Goal: Check status: Check status

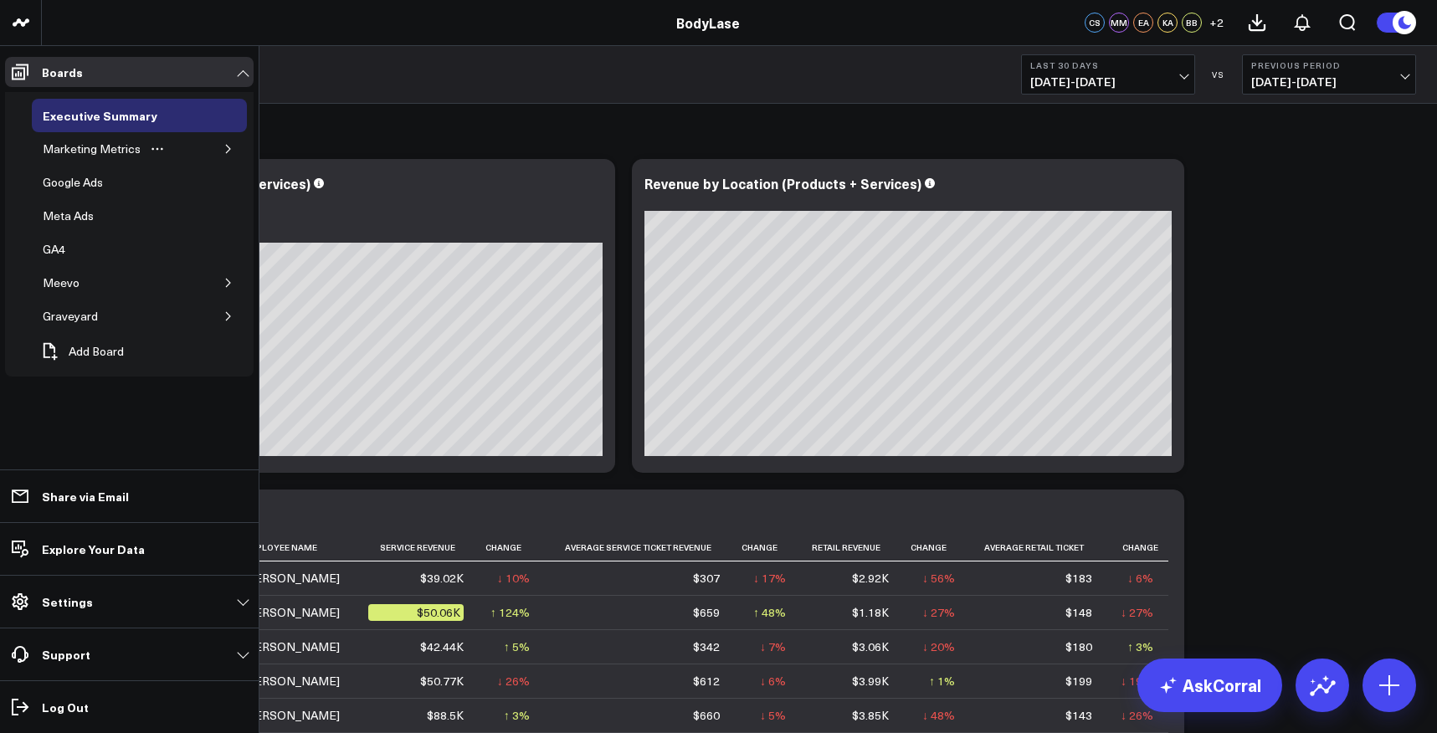
click at [223, 147] on icon "button" at bounding box center [228, 149] width 10 height 10
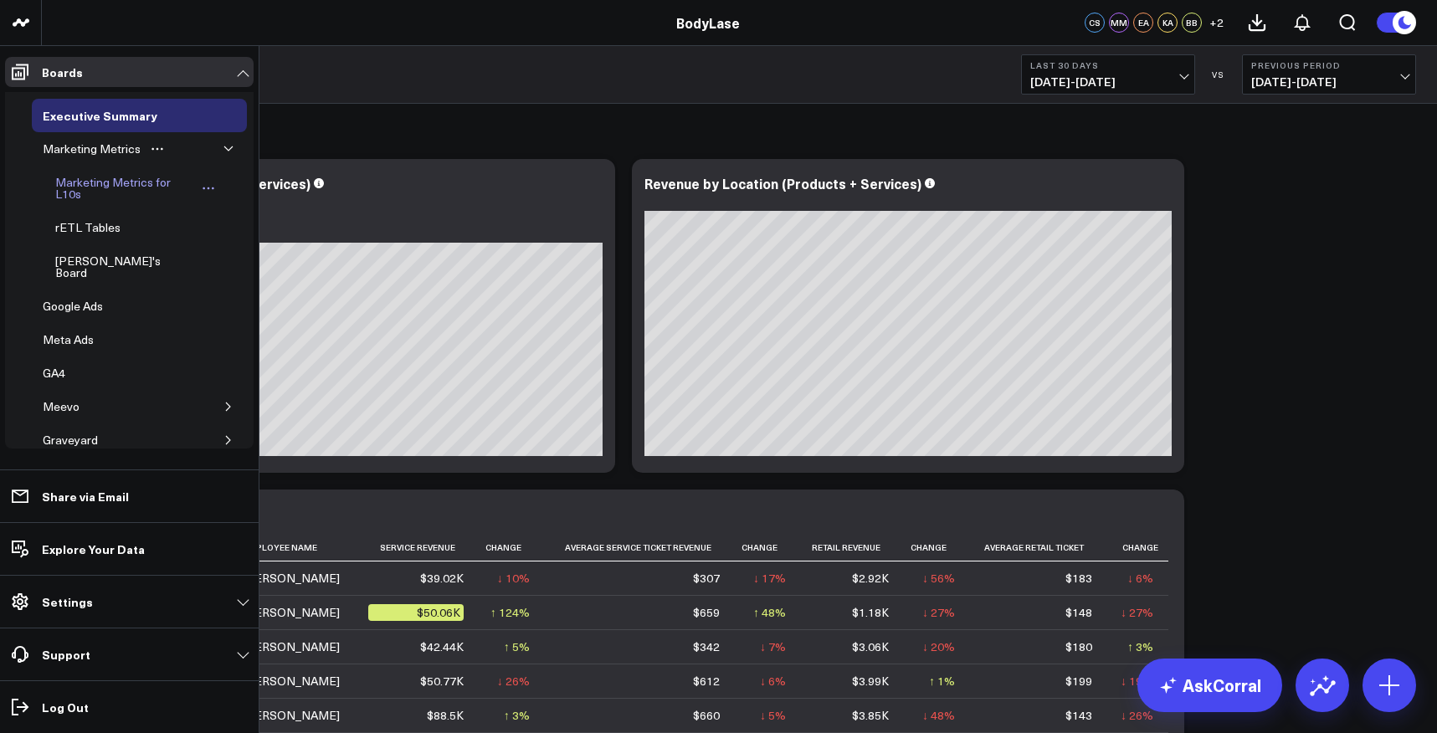
click at [118, 182] on div "Marketing Metrics for L10s" at bounding box center [123, 188] width 145 height 32
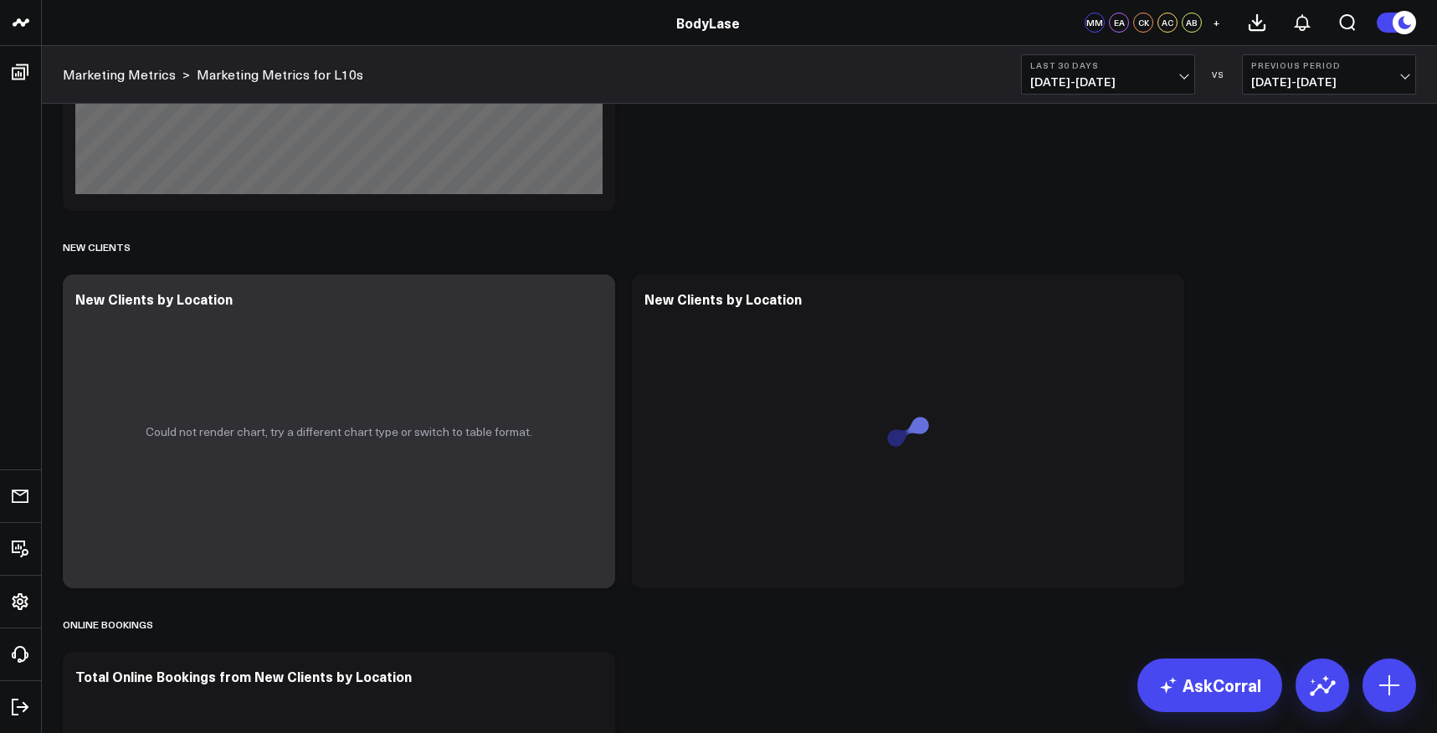
scroll to position [1892, 0]
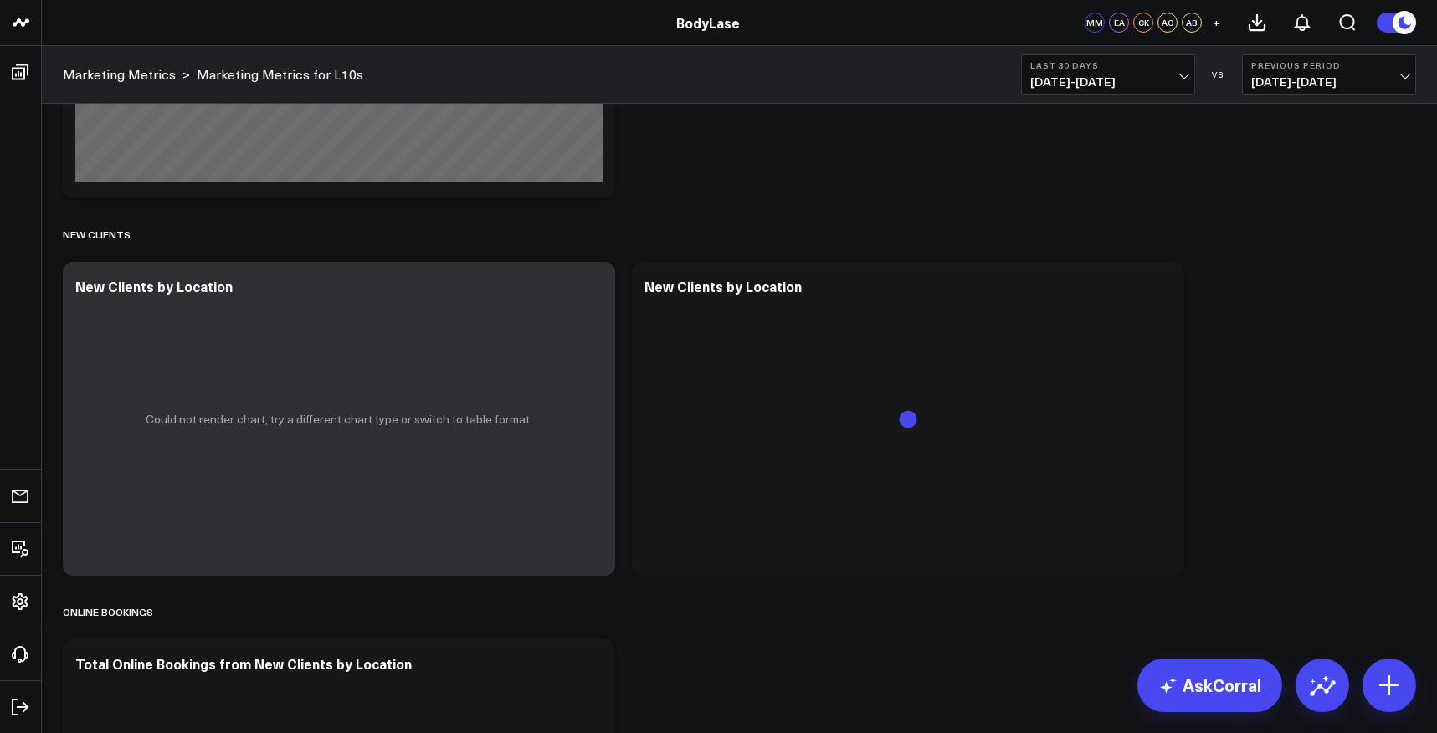
click at [1171, 69] on b "Last 30 Days" at bounding box center [1108, 65] width 156 height 10
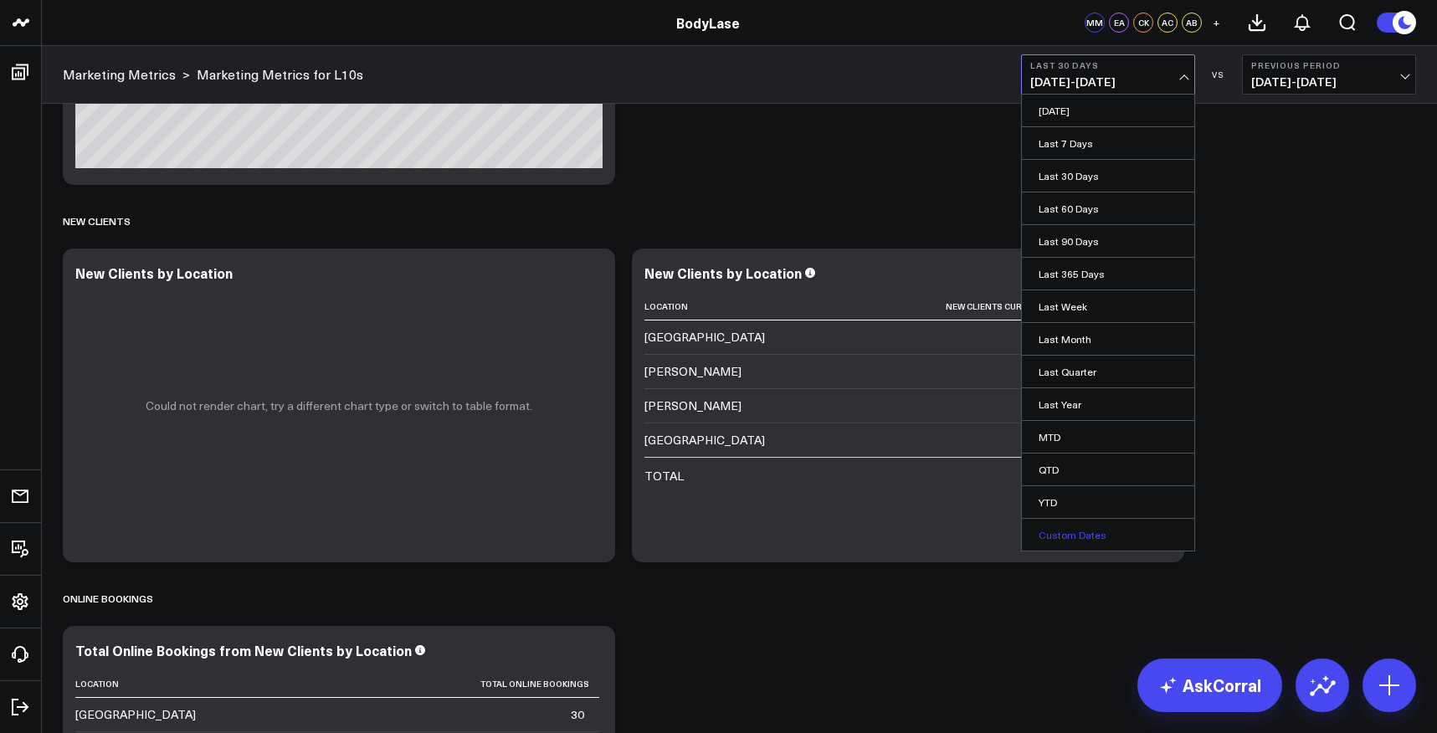
click at [1083, 528] on link "Custom Dates" at bounding box center [1108, 535] width 172 height 32
select select "9"
select select "2025"
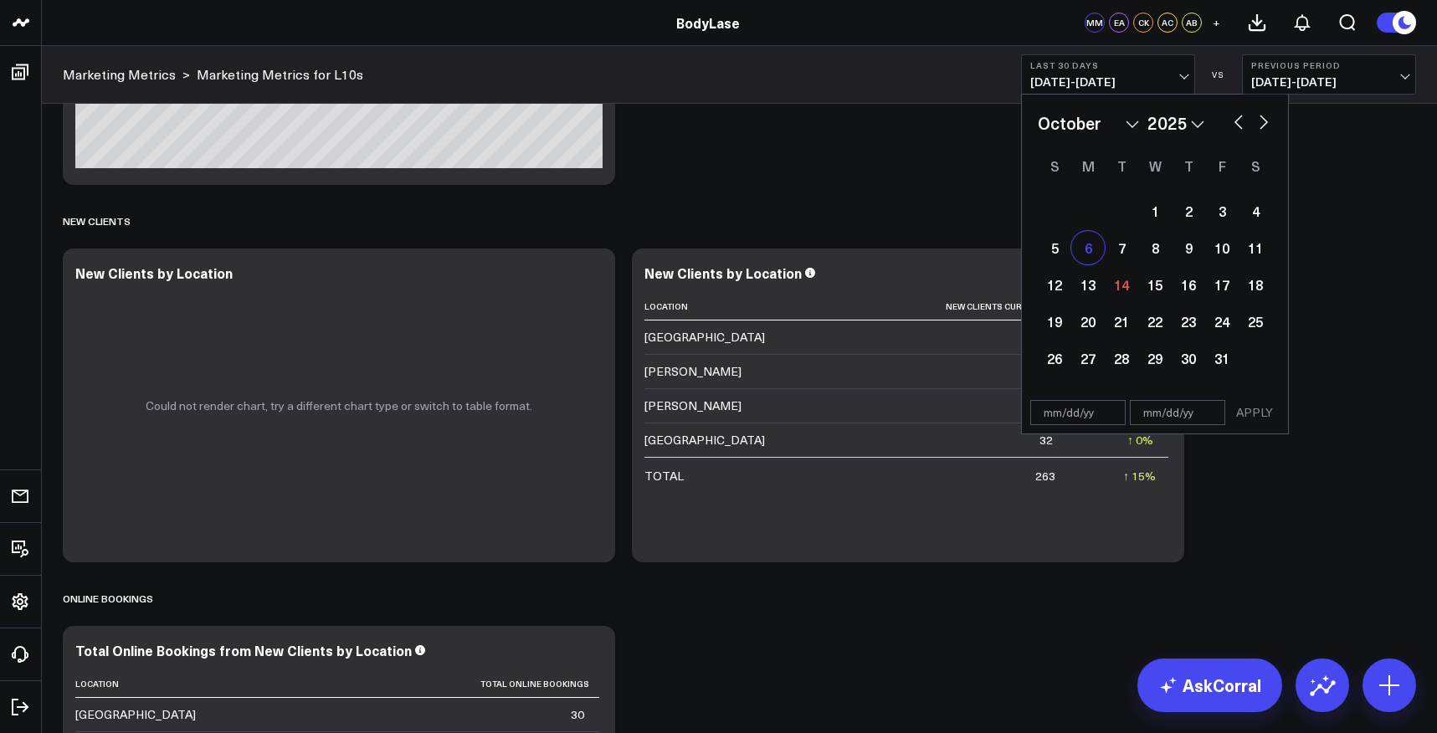
click at [1085, 245] on div "6" at bounding box center [1087, 247] width 33 height 33
type input "[DATE]"
select select "9"
select select "2025"
click at [1052, 284] on div "12" at bounding box center [1053, 284] width 33 height 33
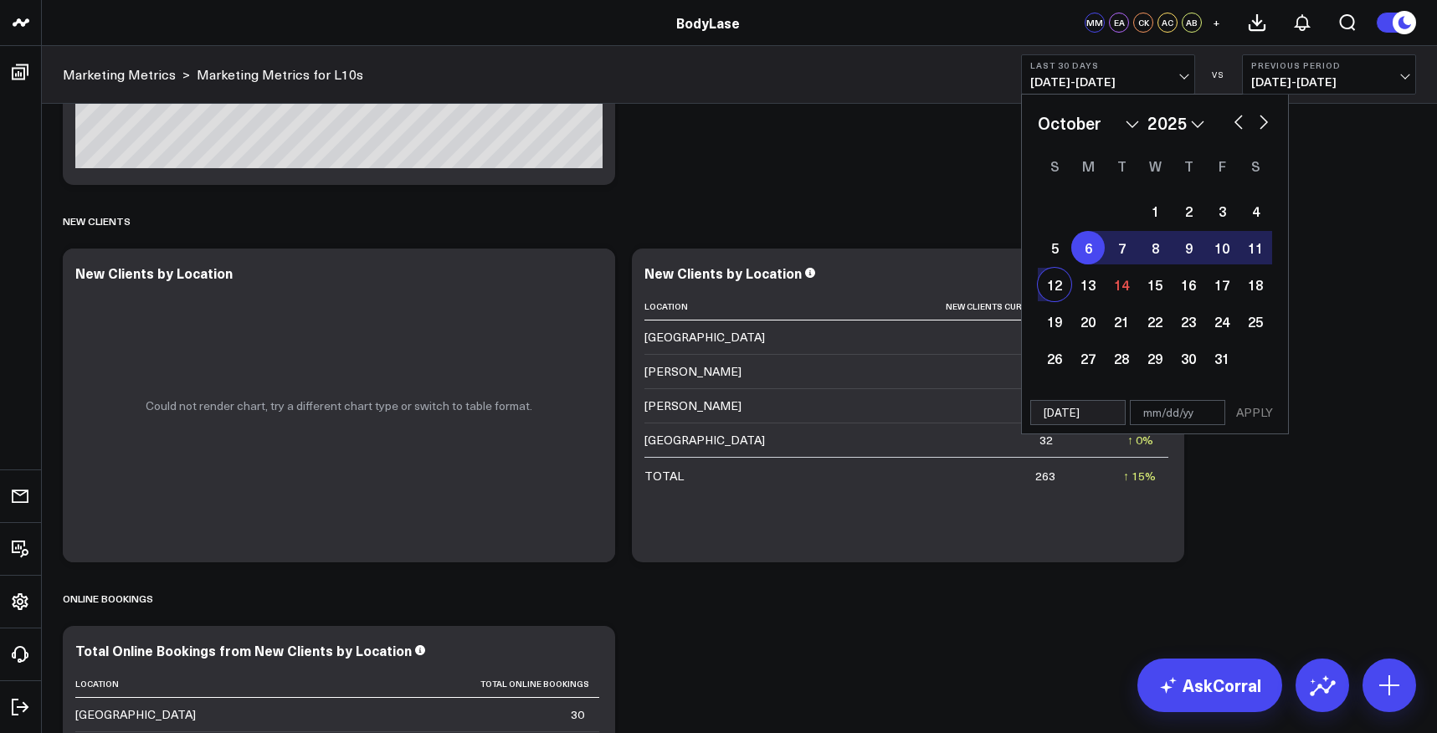
type input "[DATE]"
select select "9"
select select "2025"
click at [1049, 278] on div "12" at bounding box center [1053, 284] width 33 height 33
type input "[DATE]"
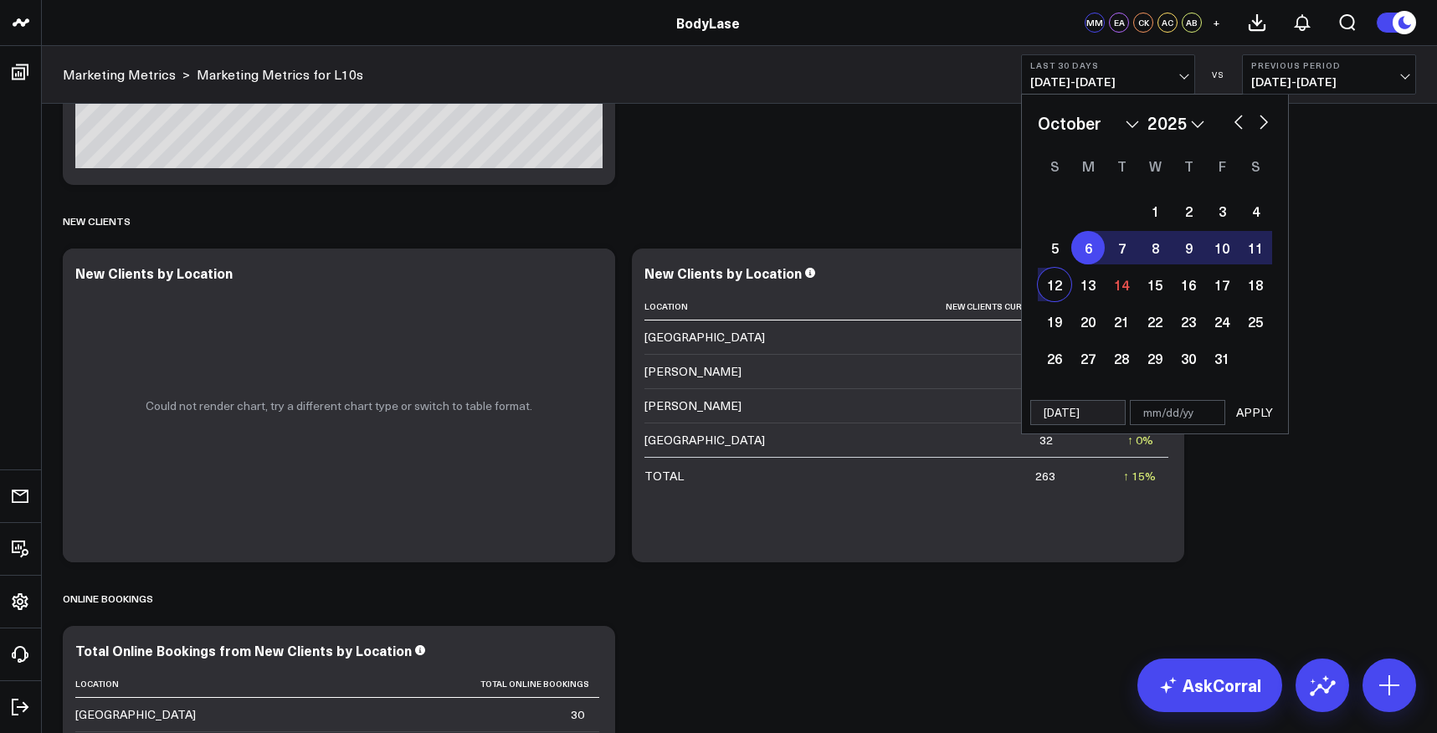
select select "9"
select select "2025"
click at [1092, 250] on div "6" at bounding box center [1087, 247] width 33 height 33
type input "[DATE]"
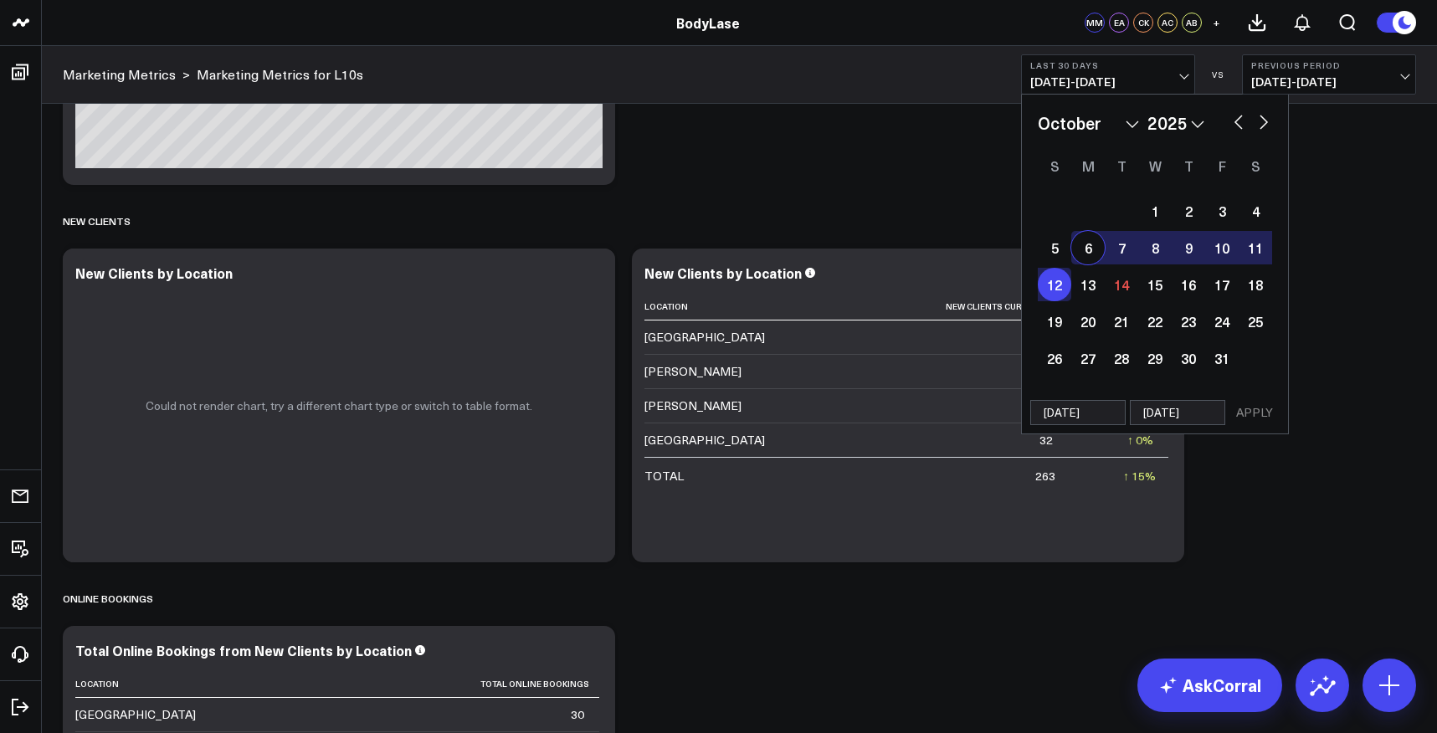
select select "9"
select select "2025"
click at [1057, 289] on div "12" at bounding box center [1053, 284] width 33 height 33
type input "[DATE]"
select select "9"
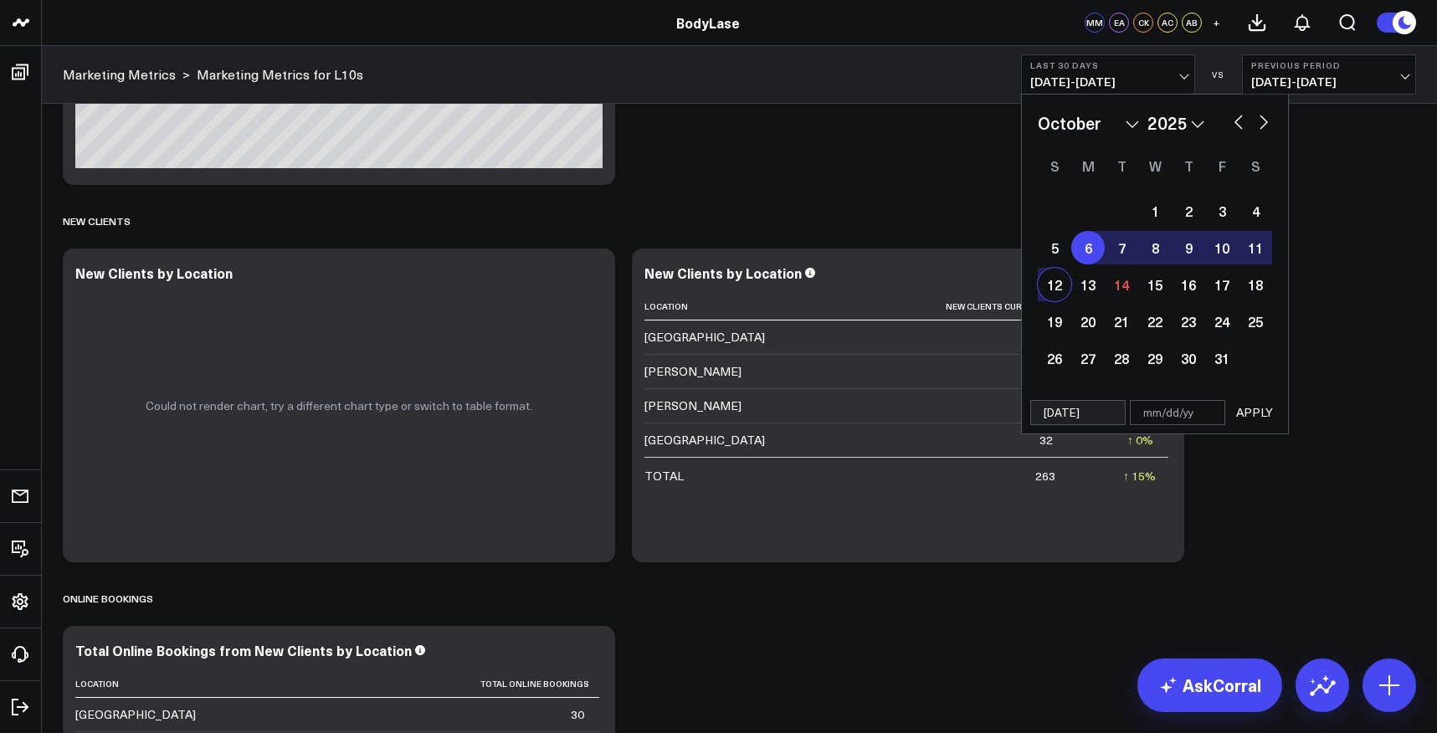
select select "2025"
click at [1087, 249] on div "6" at bounding box center [1087, 247] width 33 height 33
type input "[DATE]"
select select "9"
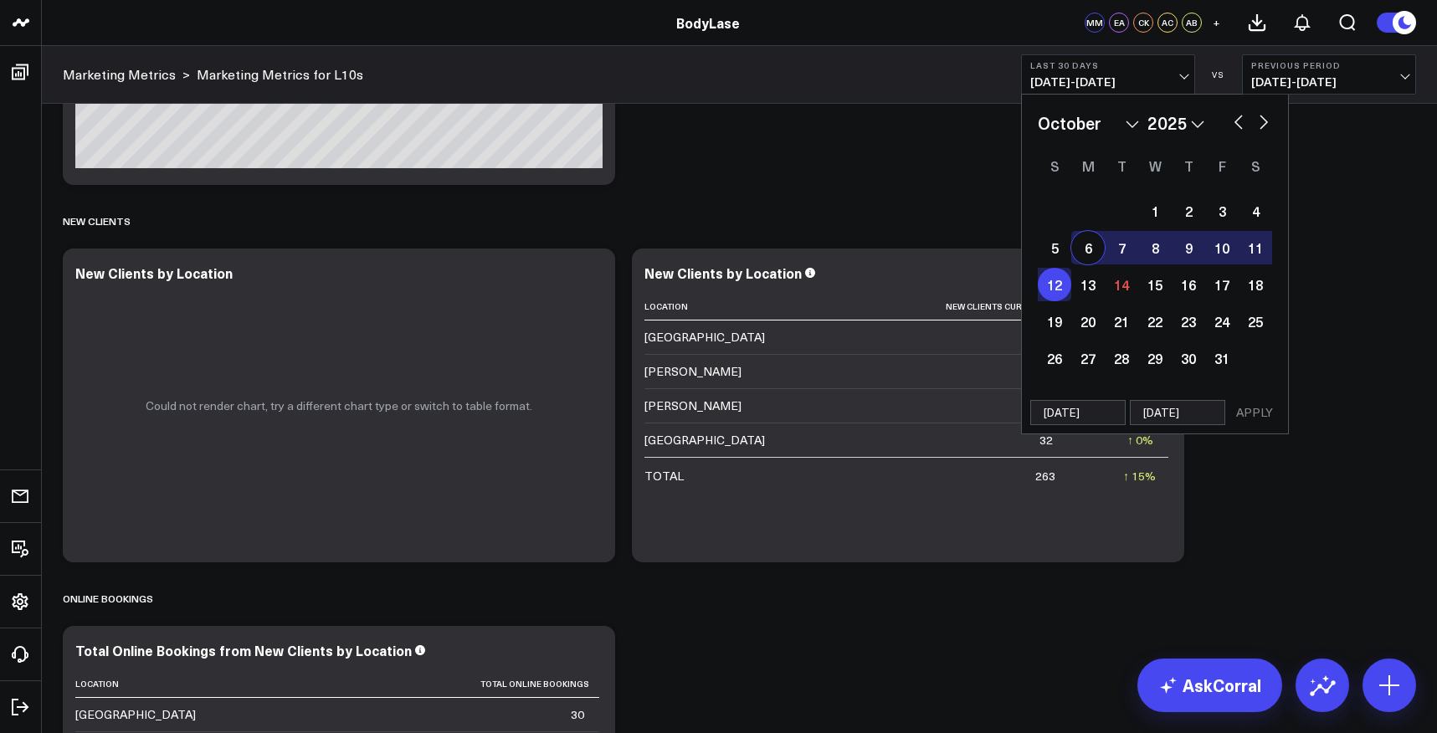
select select "2025"
click at [1255, 411] on button "APPLY" at bounding box center [1254, 412] width 50 height 25
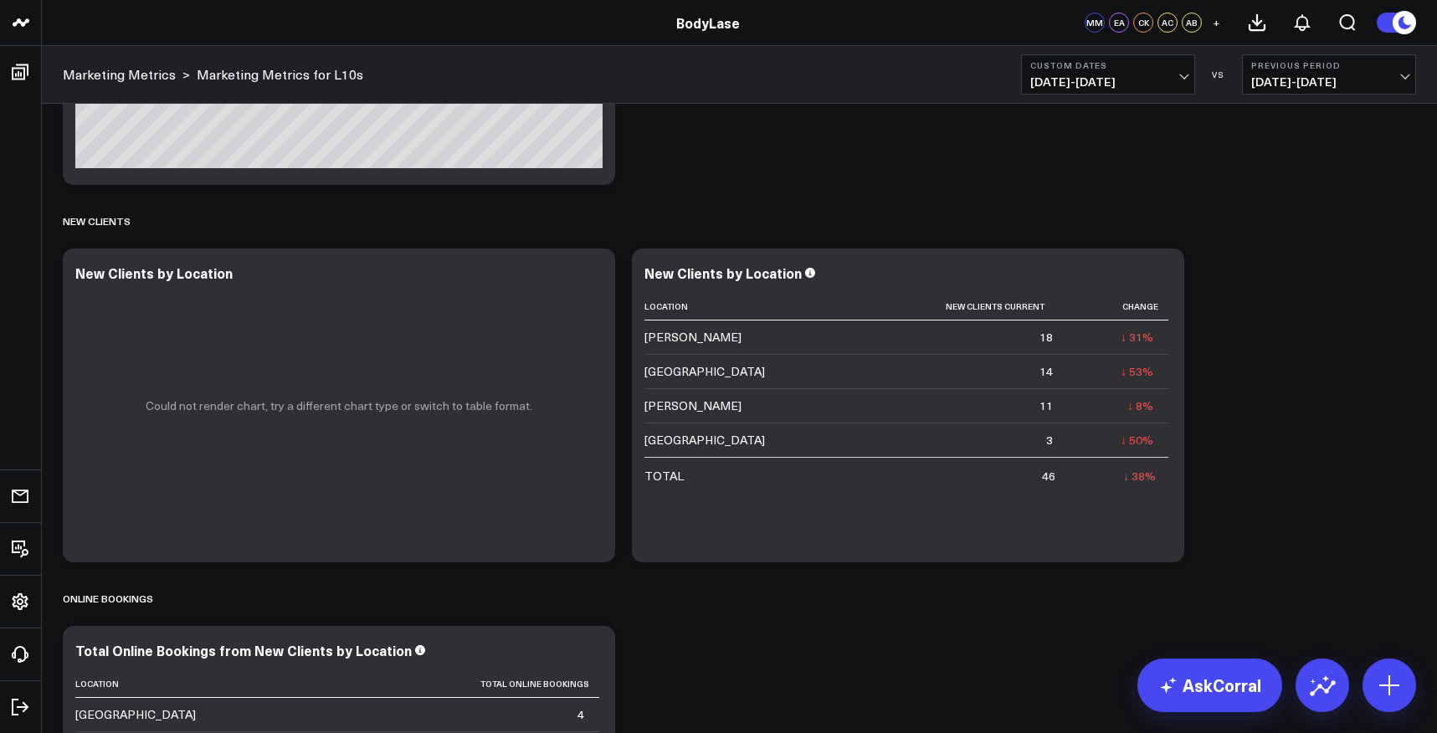
click at [1175, 77] on span "[DATE] - [DATE]" at bounding box center [1108, 81] width 156 height 13
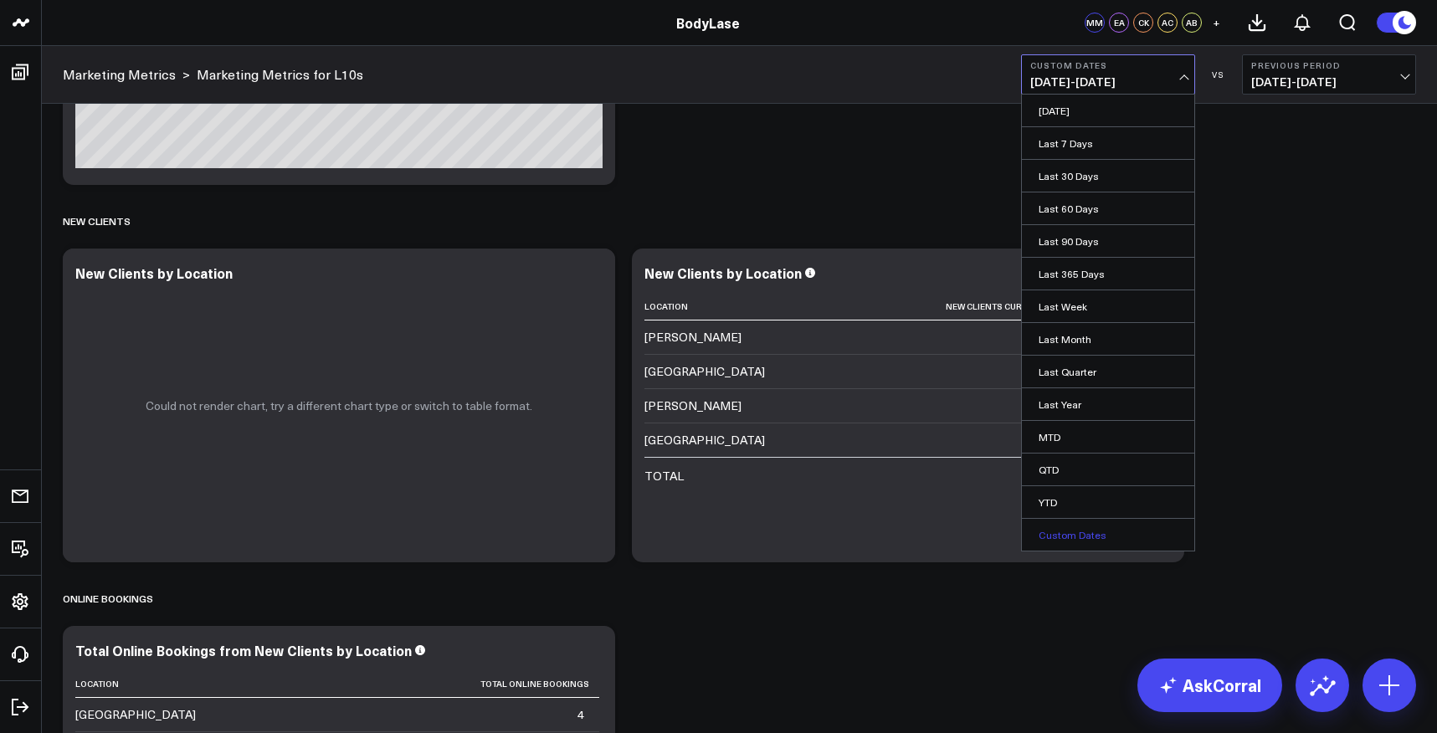
click at [1105, 532] on link "Custom Dates" at bounding box center [1108, 535] width 172 height 32
select select "9"
select select "2025"
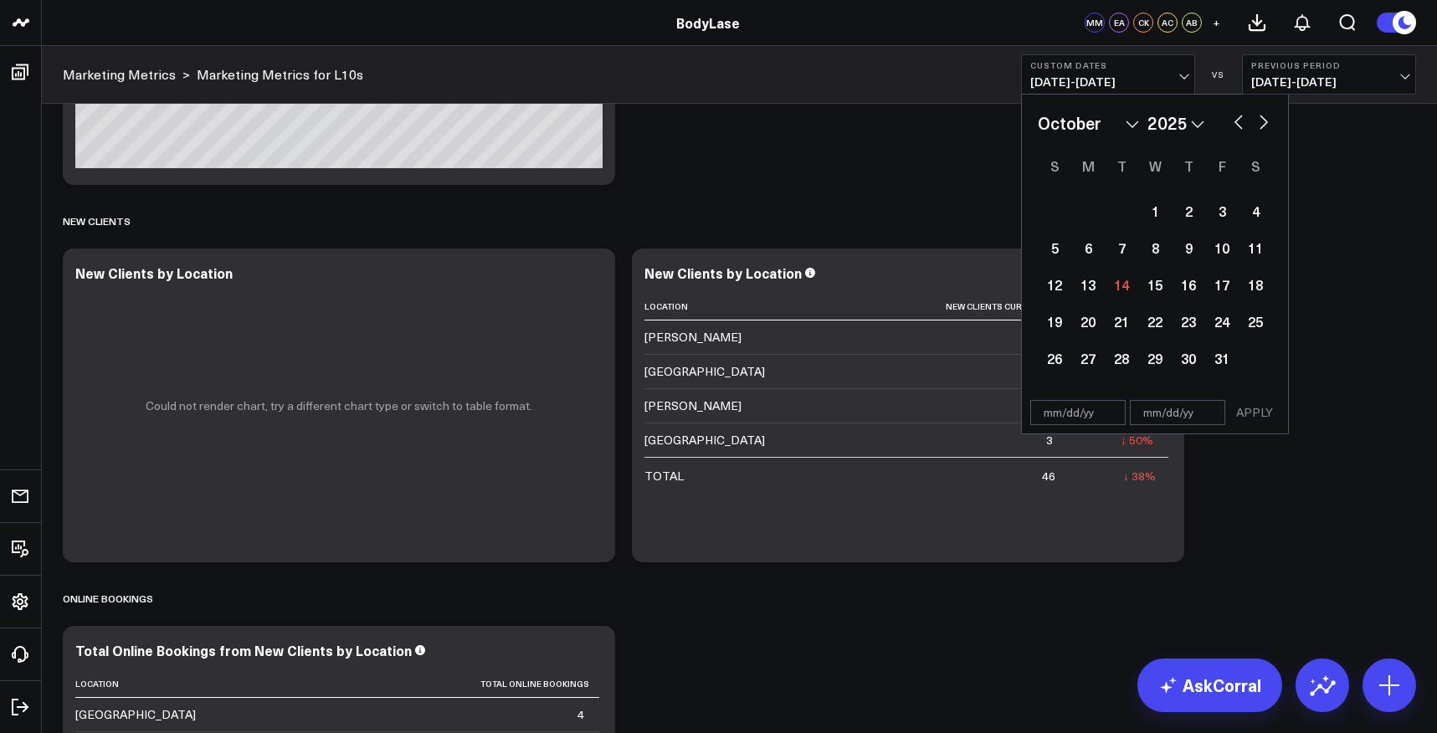
click at [1186, 132] on select "2026 2025 2024 2023 2022 2021 2020 2019 2018 2017 2016 2015 2014 2013 2012 2011…" at bounding box center [1175, 122] width 57 height 25
select select "9"
select select "2024"
click at [1088, 250] on div "7" at bounding box center [1087, 247] width 33 height 33
type input "[DATE]"
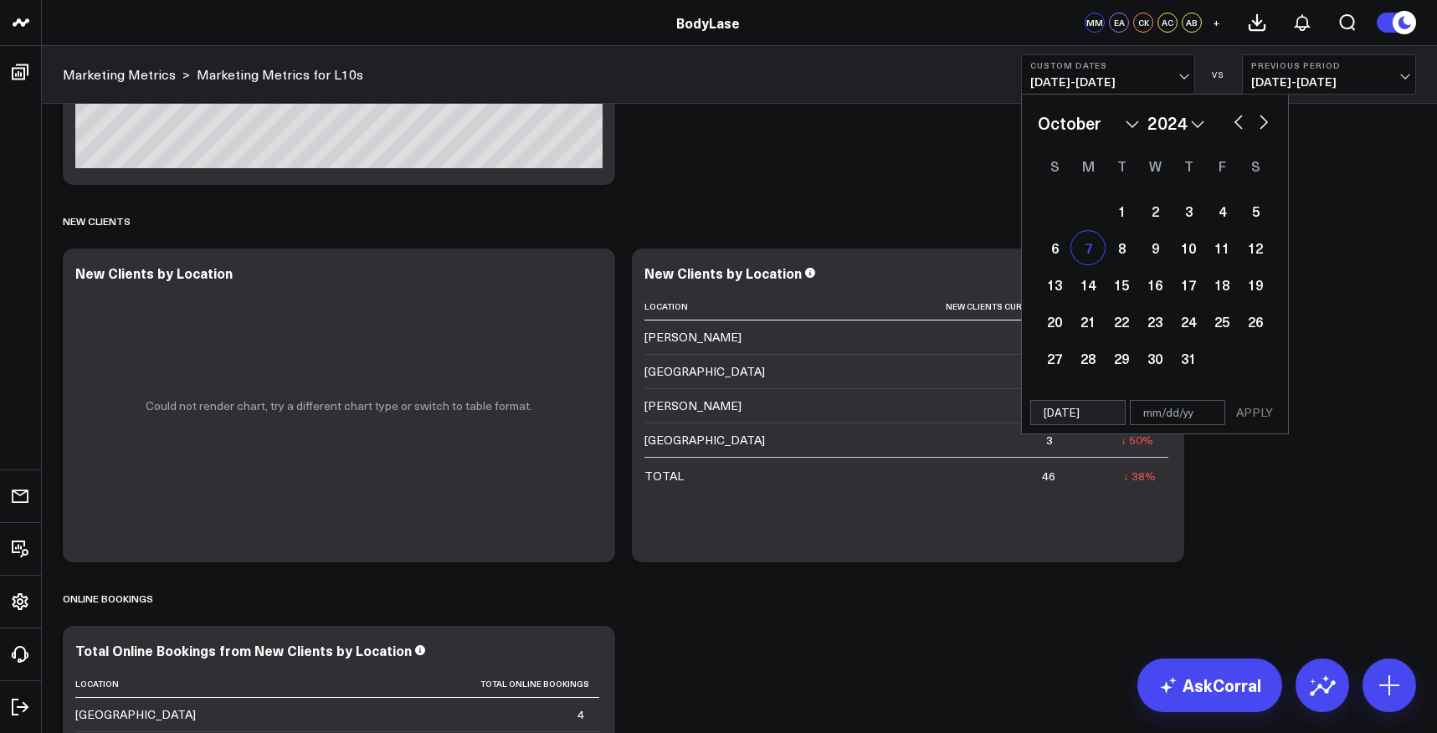
select select "9"
select select "2024"
click at [1063, 285] on div "13" at bounding box center [1053, 284] width 33 height 33
type input "[DATE]"
select select "9"
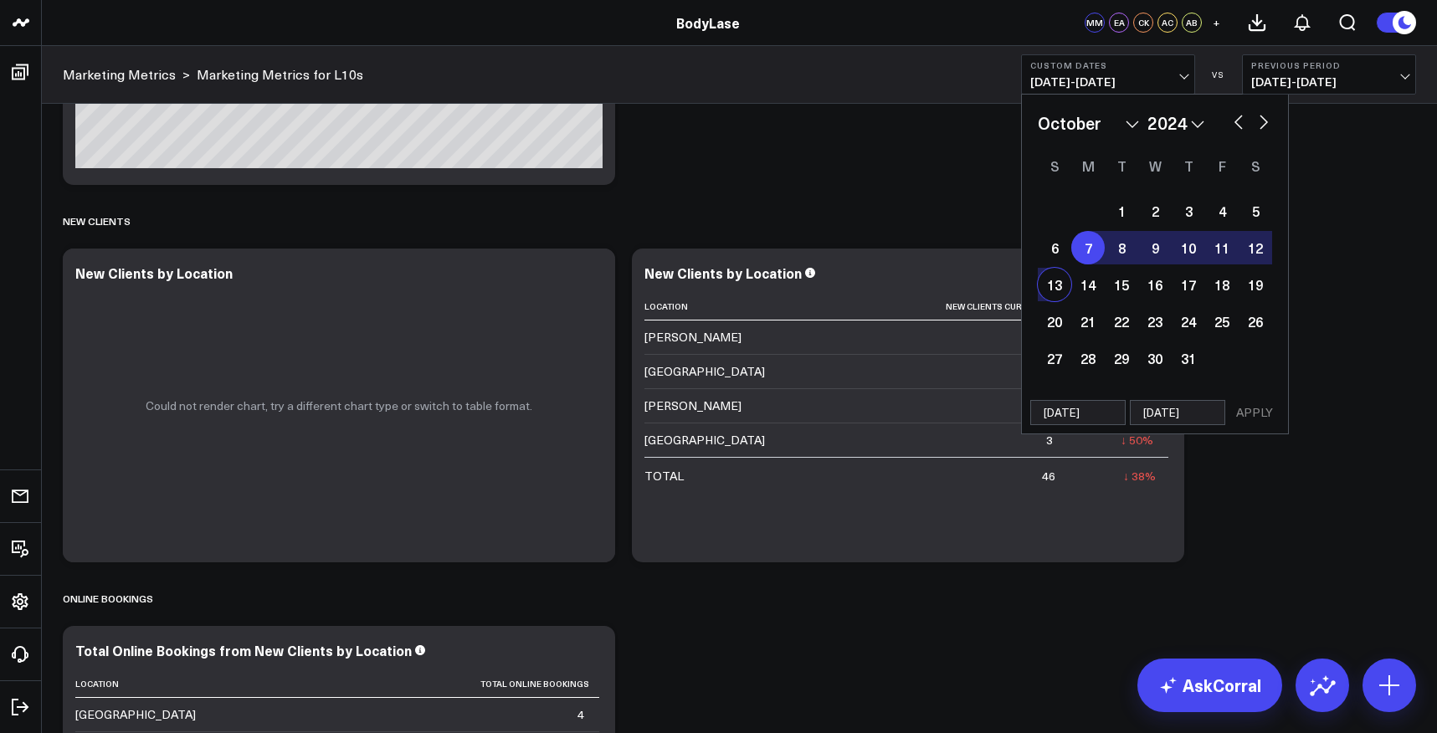
select select "2024"
click at [1242, 411] on button "APPLY" at bounding box center [1254, 412] width 50 height 25
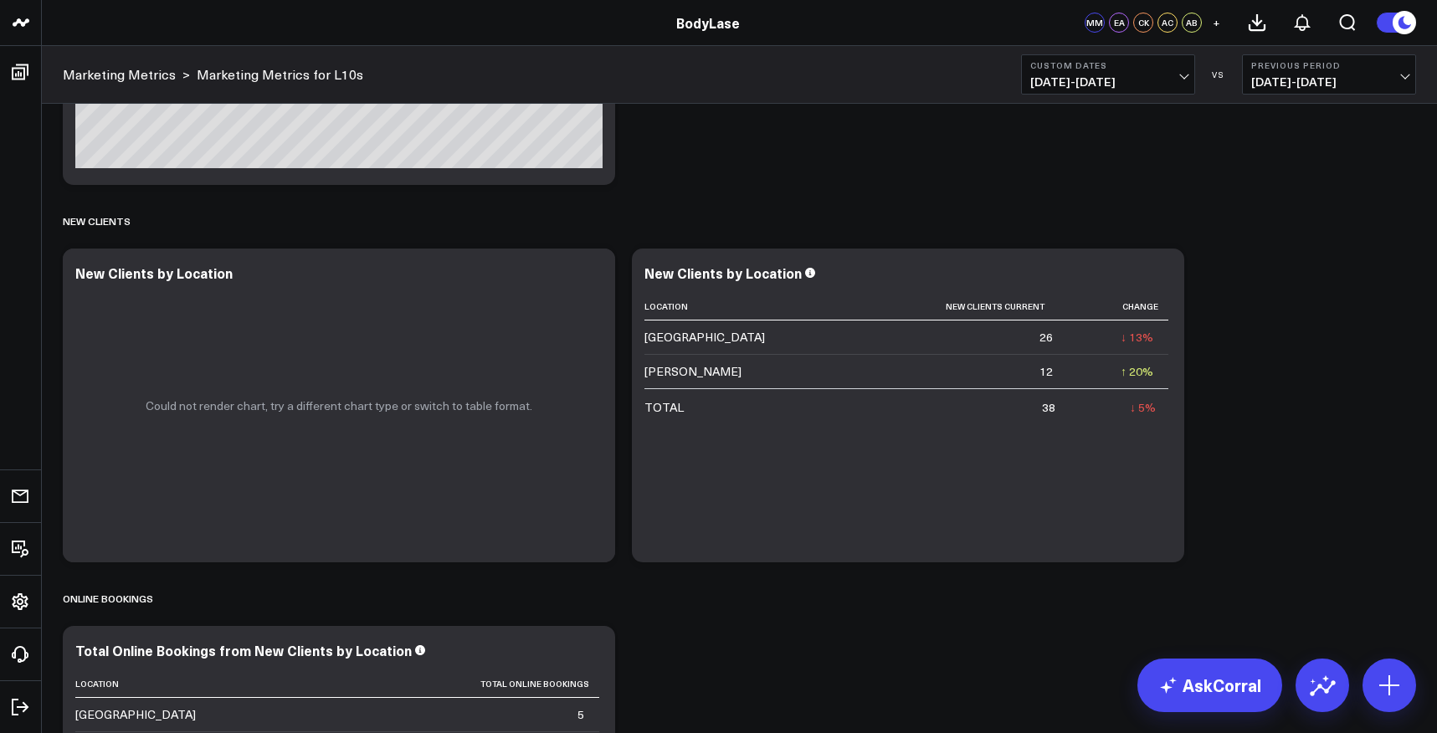
click at [1139, 66] on b "Custom Dates" at bounding box center [1108, 65] width 156 height 10
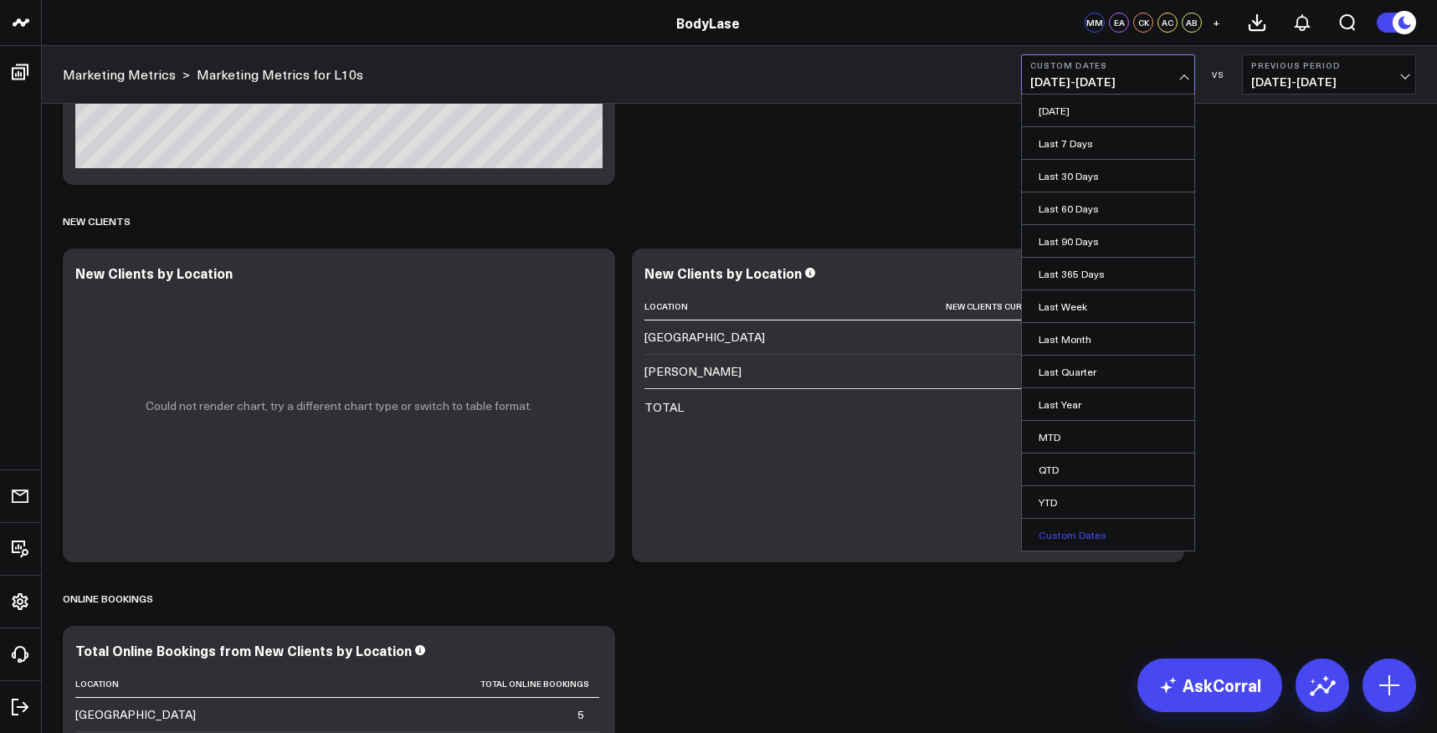
click at [1075, 535] on link "Custom Dates" at bounding box center [1108, 535] width 172 height 32
select select "9"
select select "2025"
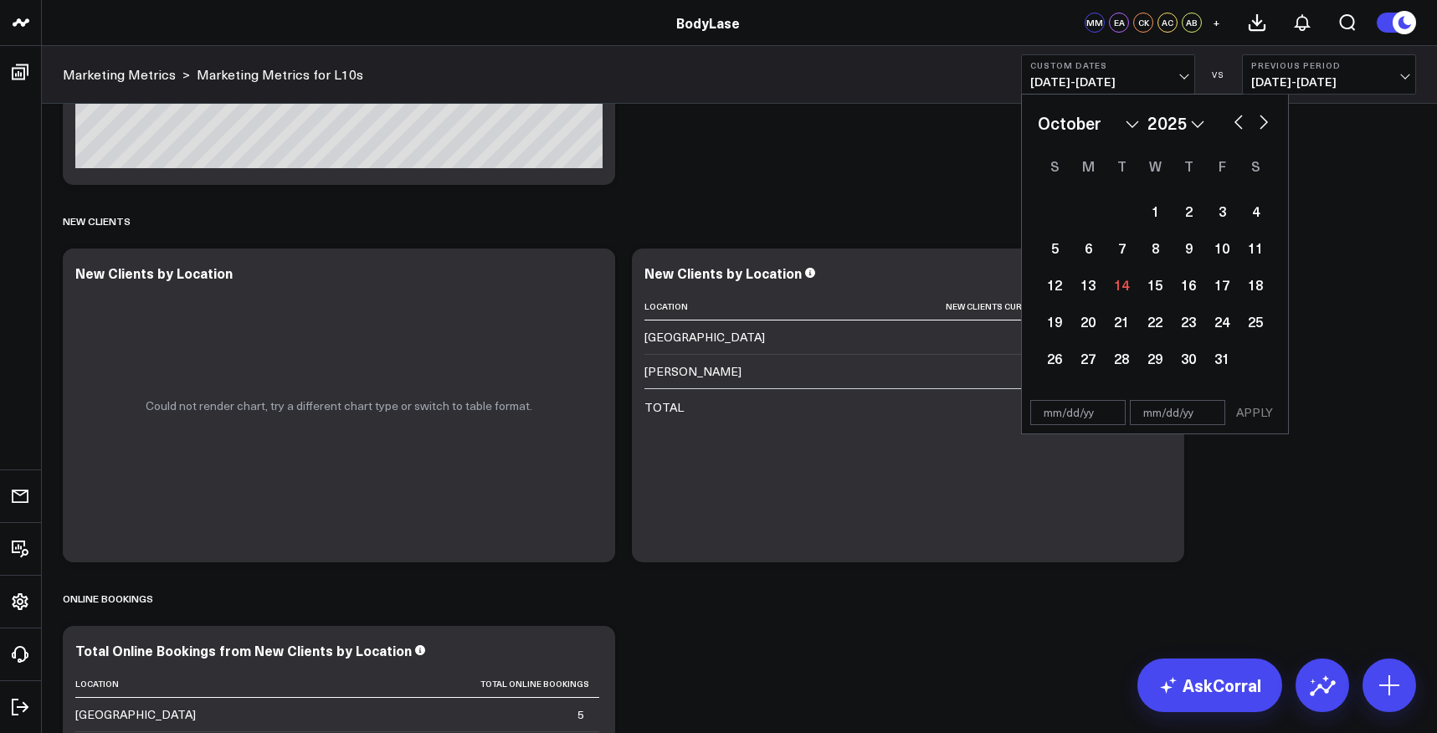
click at [1104, 122] on select "January February March April May June July August September October November De…" at bounding box center [1087, 122] width 101 height 25
select select "8"
select select "2025"
click at [1175, 115] on select "2026 2025 2024 2023 2022 2021 2020 2019 2018 2017 2016 2015 2014 2013 2012 2011…" at bounding box center [1175, 122] width 57 height 25
select select "8"
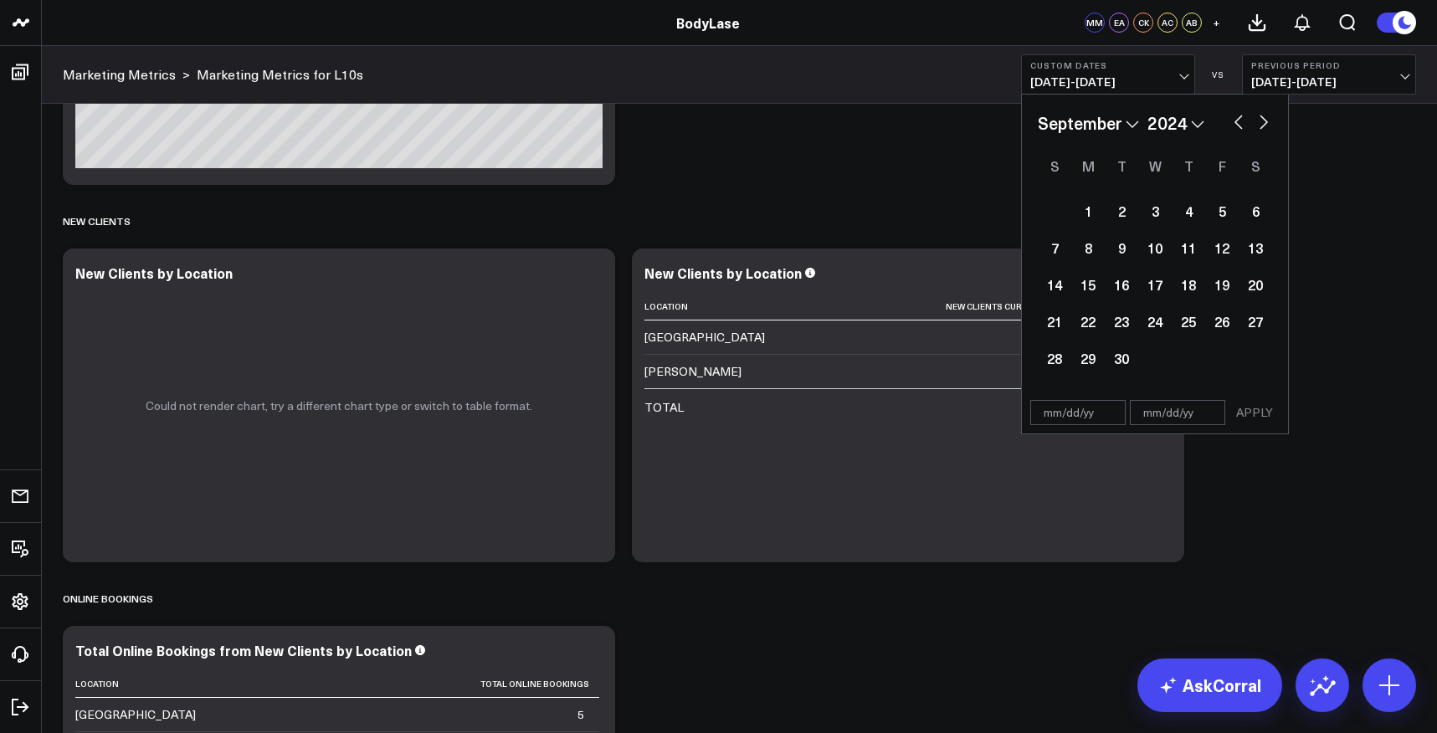
select select "2024"
click at [1093, 316] on div "23" at bounding box center [1087, 321] width 33 height 33
type input "[DATE]"
select select "8"
select select "2024"
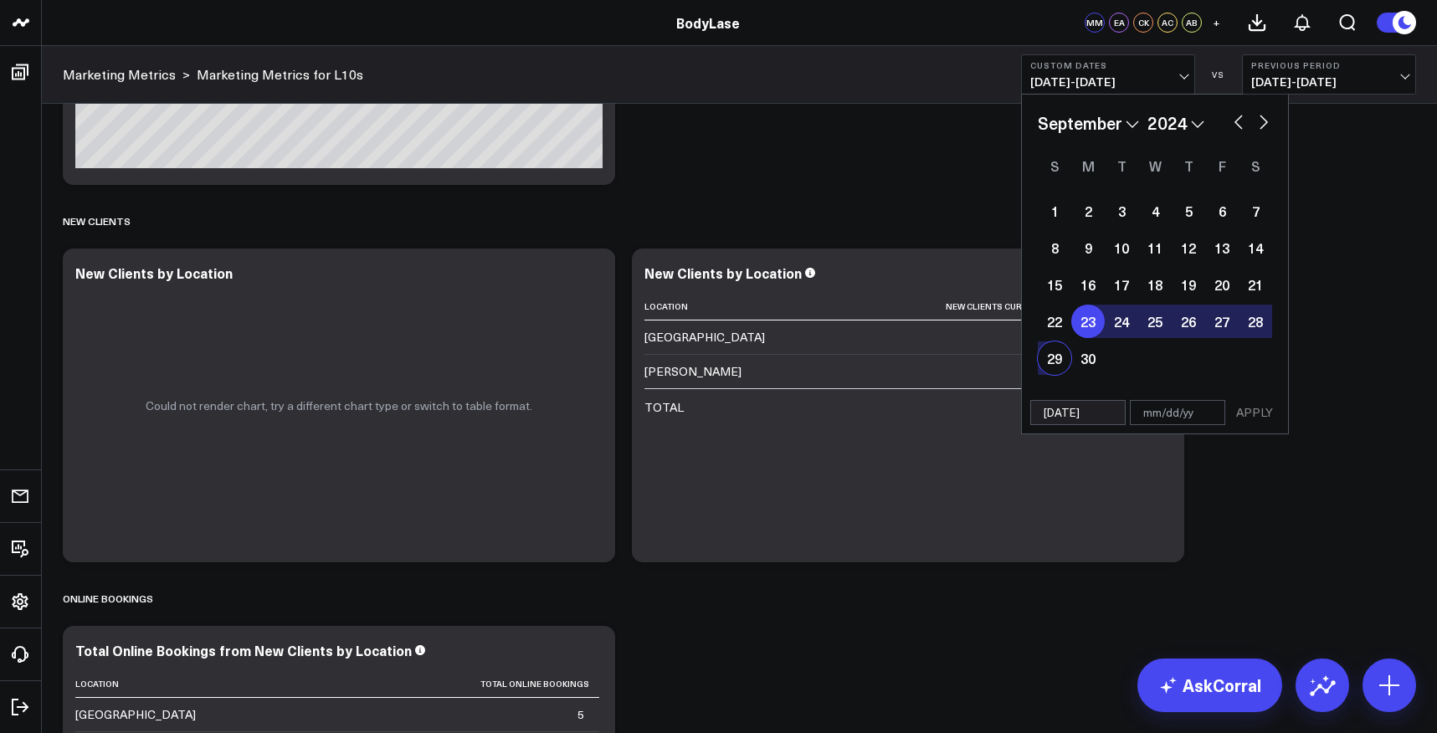
click at [1059, 356] on div "29" at bounding box center [1053, 357] width 33 height 33
type input "[DATE]"
select select "8"
select select "2024"
click at [1259, 413] on button "APPLY" at bounding box center [1254, 412] width 50 height 25
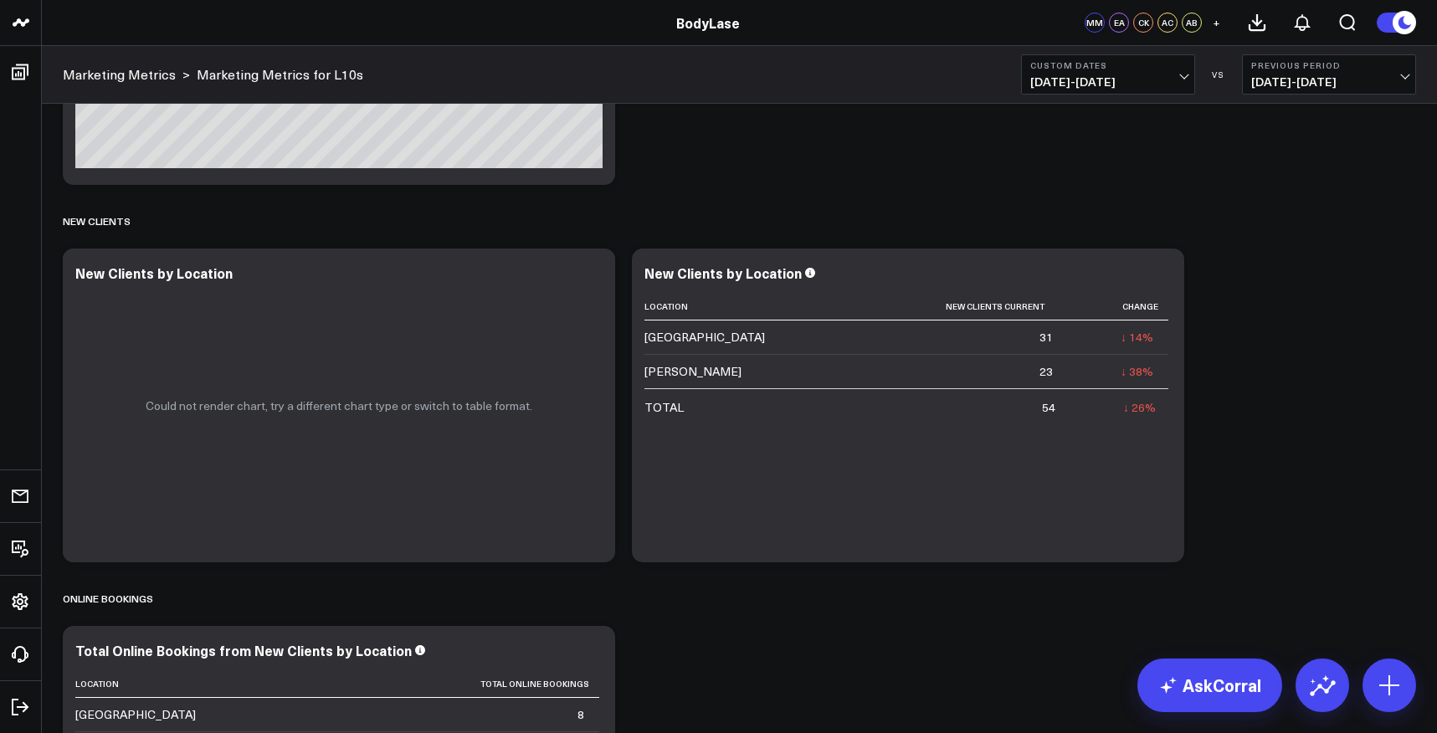
click at [1170, 81] on span "[DATE] - [DATE]" at bounding box center [1108, 81] width 156 height 13
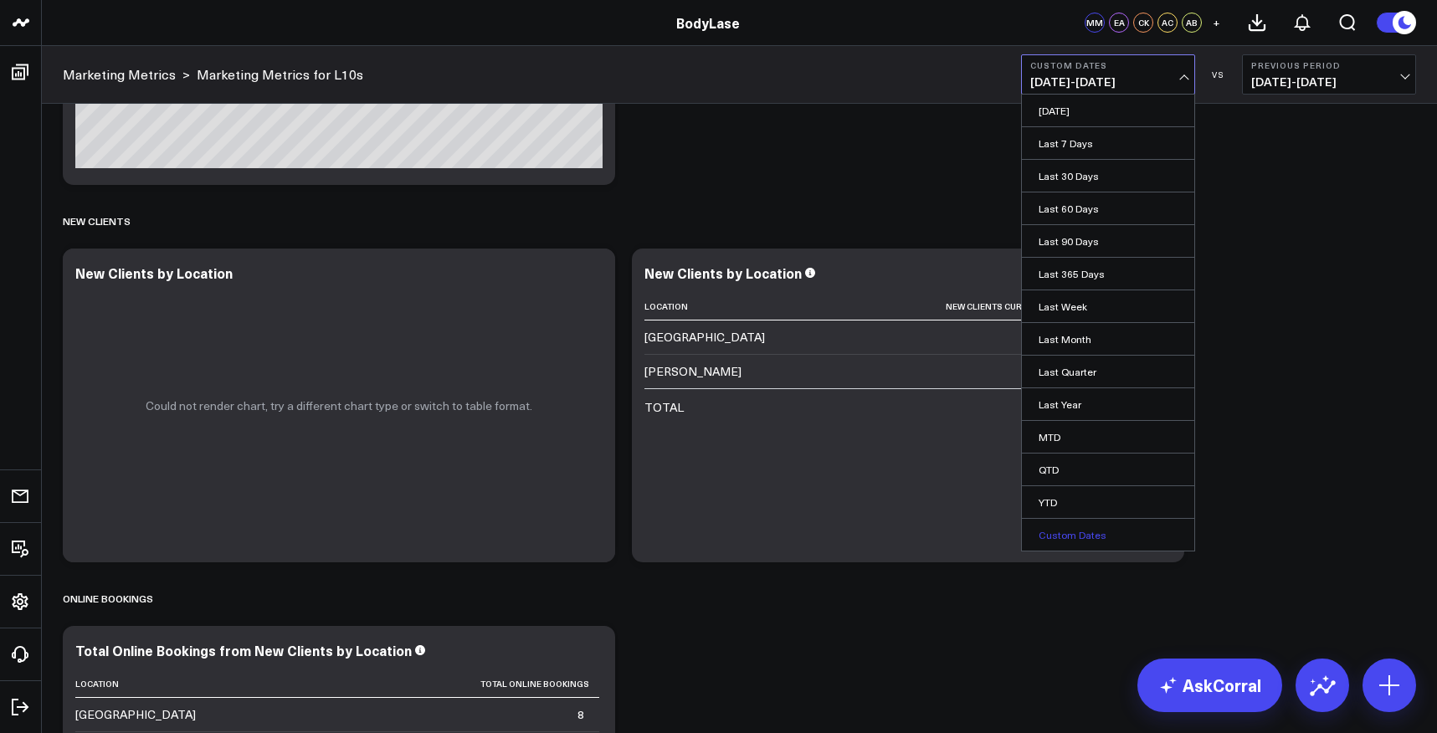
click at [1109, 535] on link "Custom Dates" at bounding box center [1108, 535] width 172 height 32
select select "9"
select select "2025"
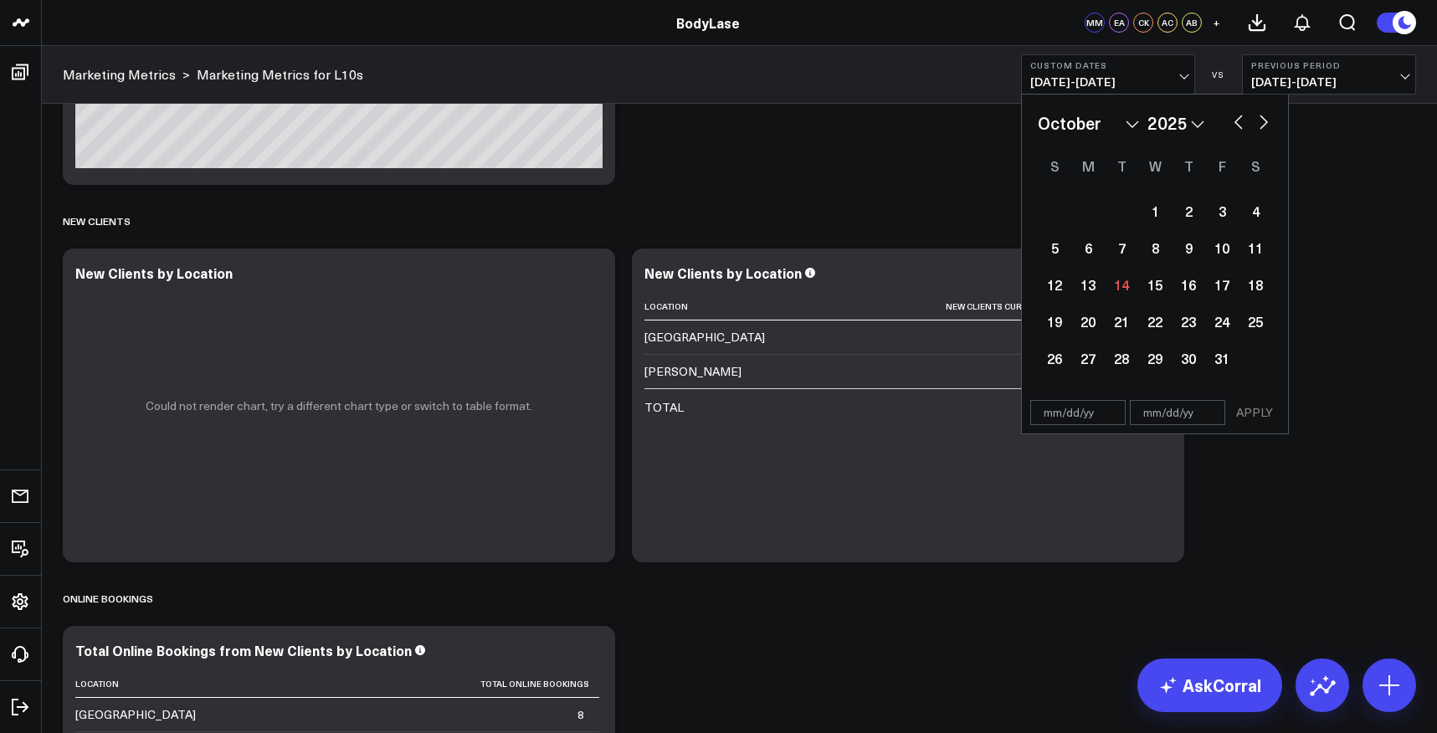
click at [1123, 121] on select "January February March April May June July August September October November De…" at bounding box center [1087, 122] width 101 height 25
select select "8"
select select "2025"
click at [1169, 125] on select "2026 2025 2024 2023 2022 2021 2020 2019 2018 2017 2016 2015 2014 2013 2012 2011…" at bounding box center [1175, 122] width 57 height 25
select select "8"
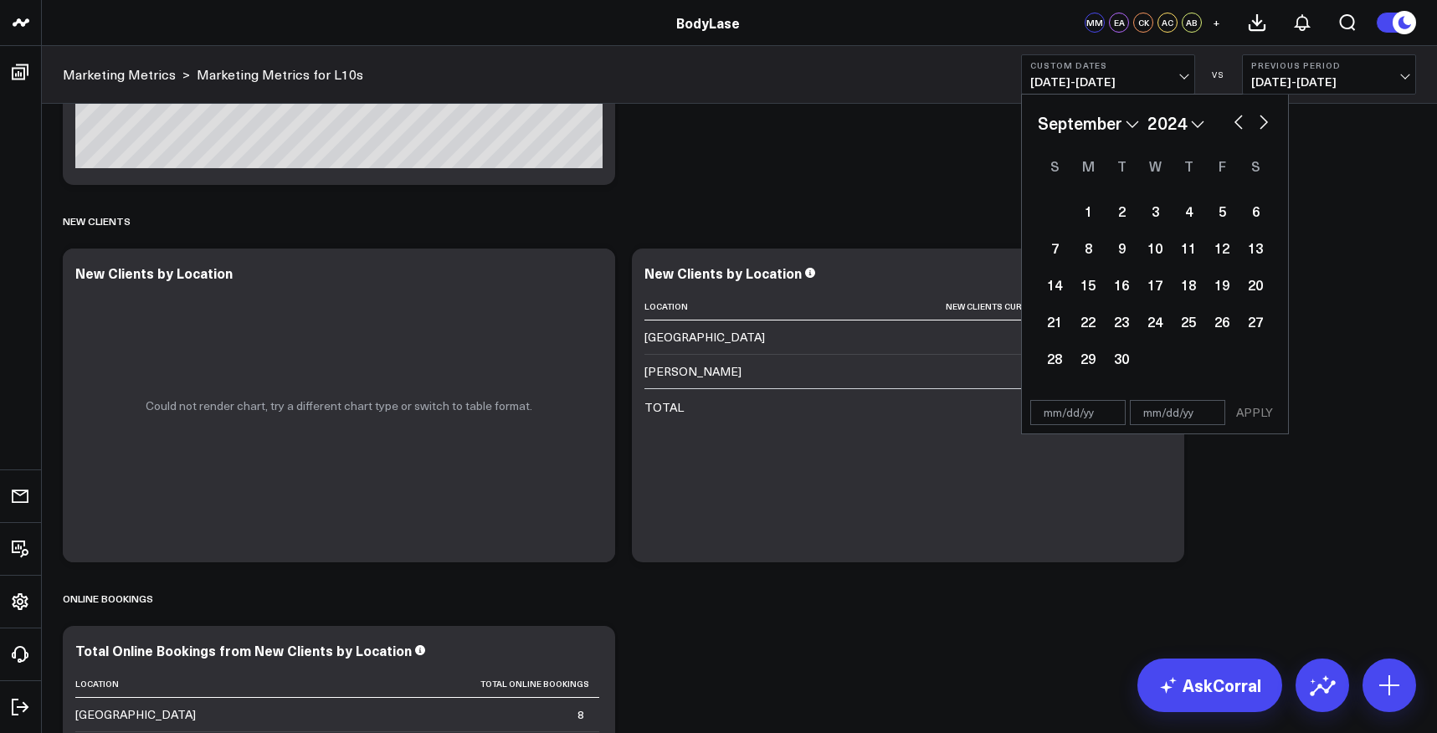
select select "2024"
click at [1081, 360] on div "30" at bounding box center [1087, 357] width 33 height 33
type input "[DATE]"
select select "8"
select select "2024"
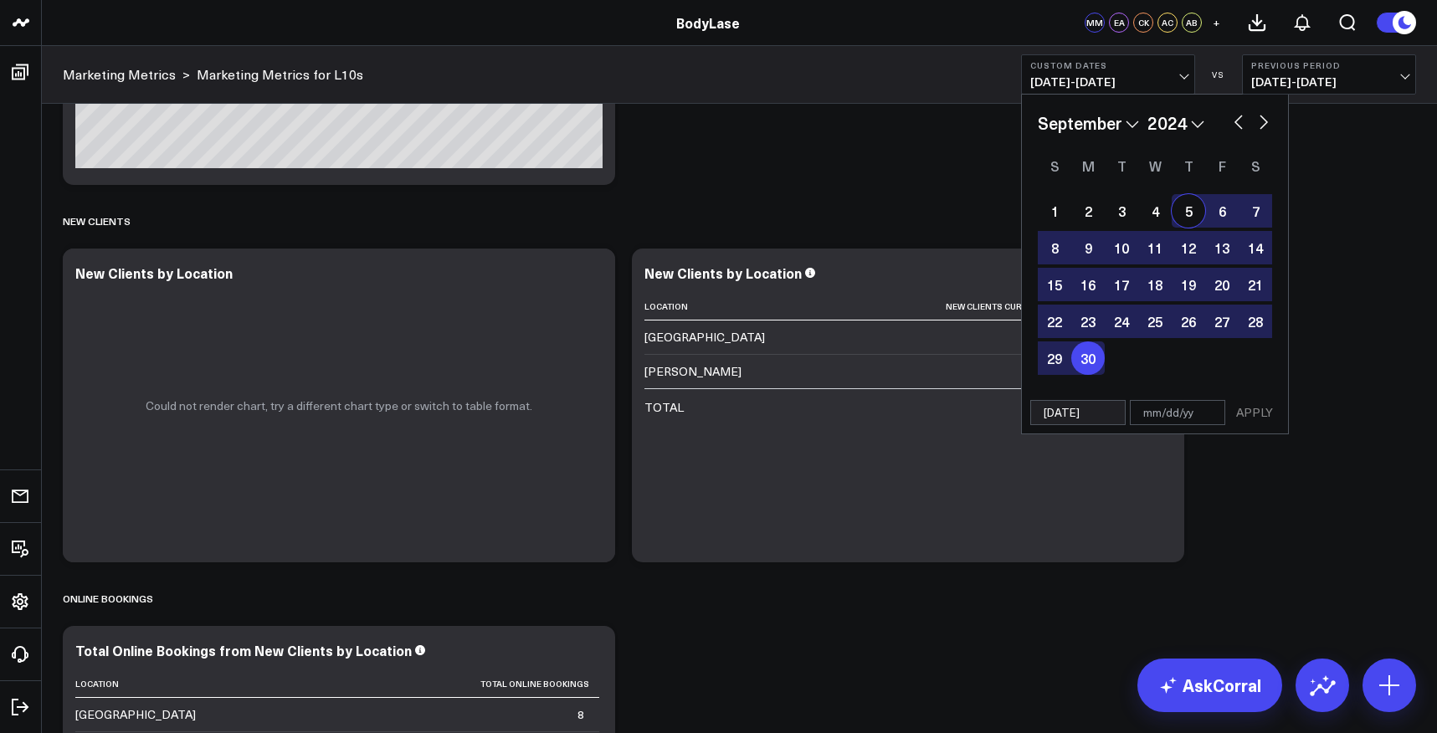
click at [1129, 124] on select "January February March April May June July August September October November De…" at bounding box center [1087, 122] width 101 height 25
select select "9"
select select "2024"
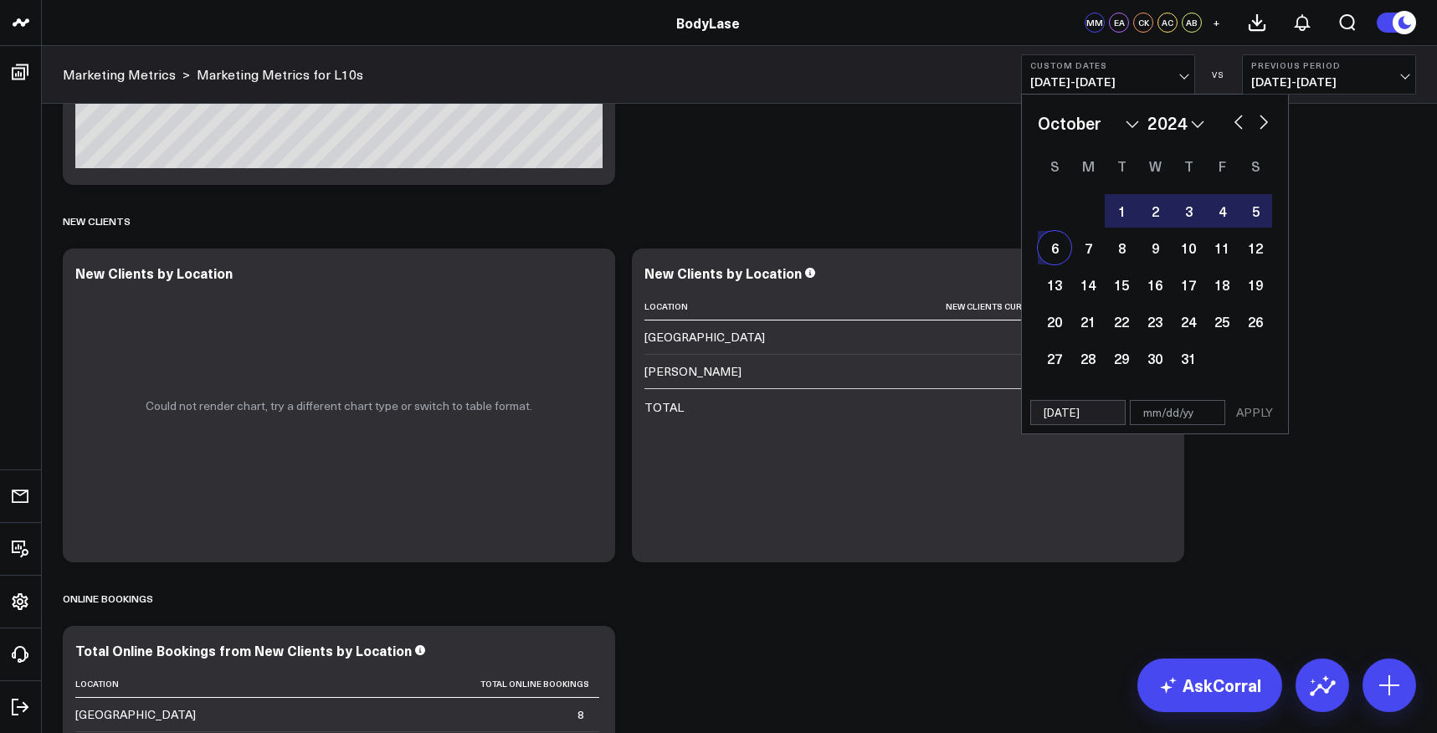
click at [1055, 252] on div "6" at bounding box center [1053, 247] width 33 height 33
type input "[DATE]"
select select "9"
select select "2024"
click at [1257, 416] on button "APPLY" at bounding box center [1254, 412] width 50 height 25
